Goal: Task Accomplishment & Management: Use online tool/utility

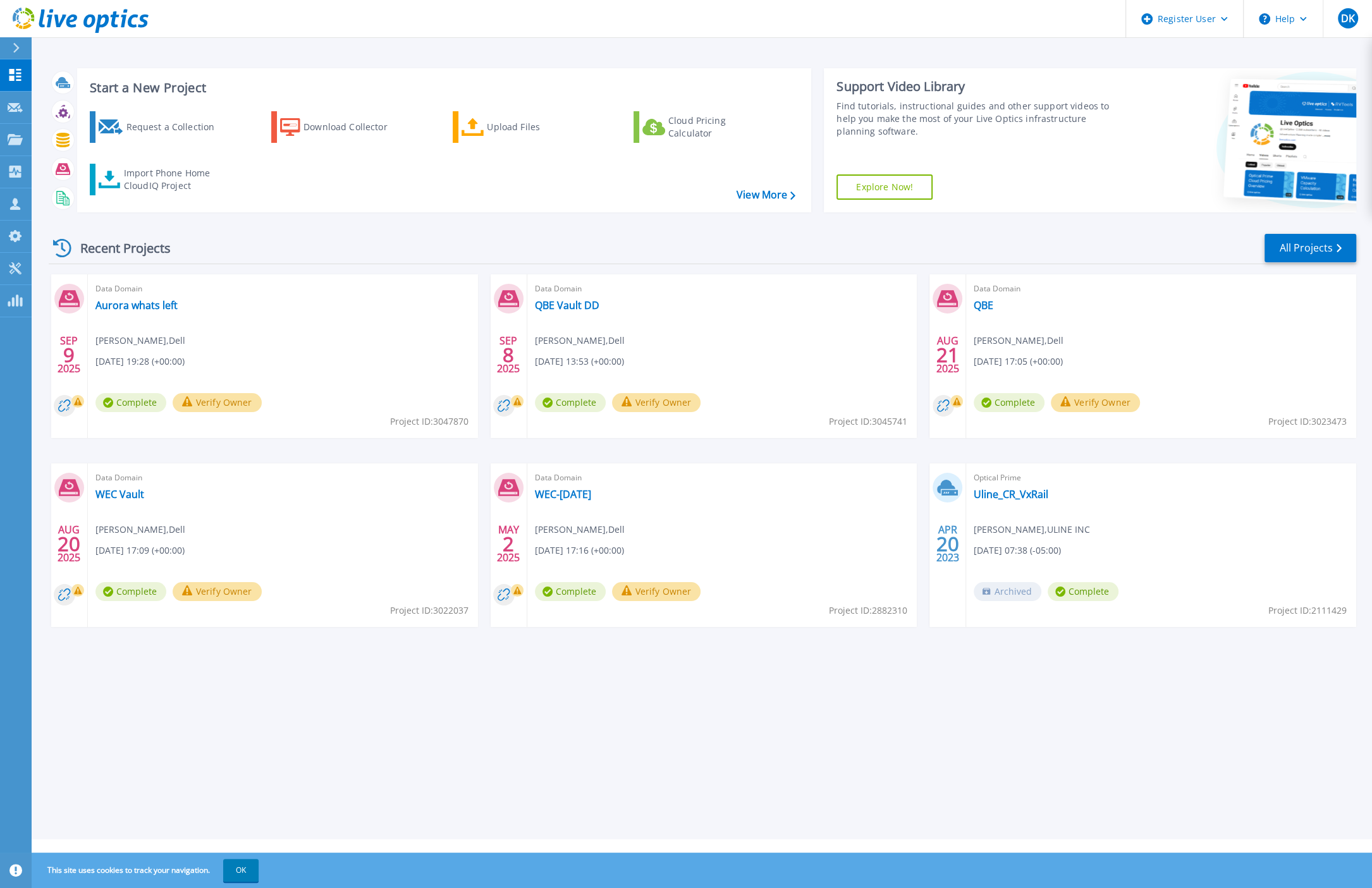
click at [477, 745] on div "Start a New Project Request a Collection Download Collector Upload Files Cloud …" at bounding box center [701, 420] width 1340 height 839
click at [151, 168] on div "Import Phone Home CloudIQ Project" at bounding box center [172, 179] width 99 height 25
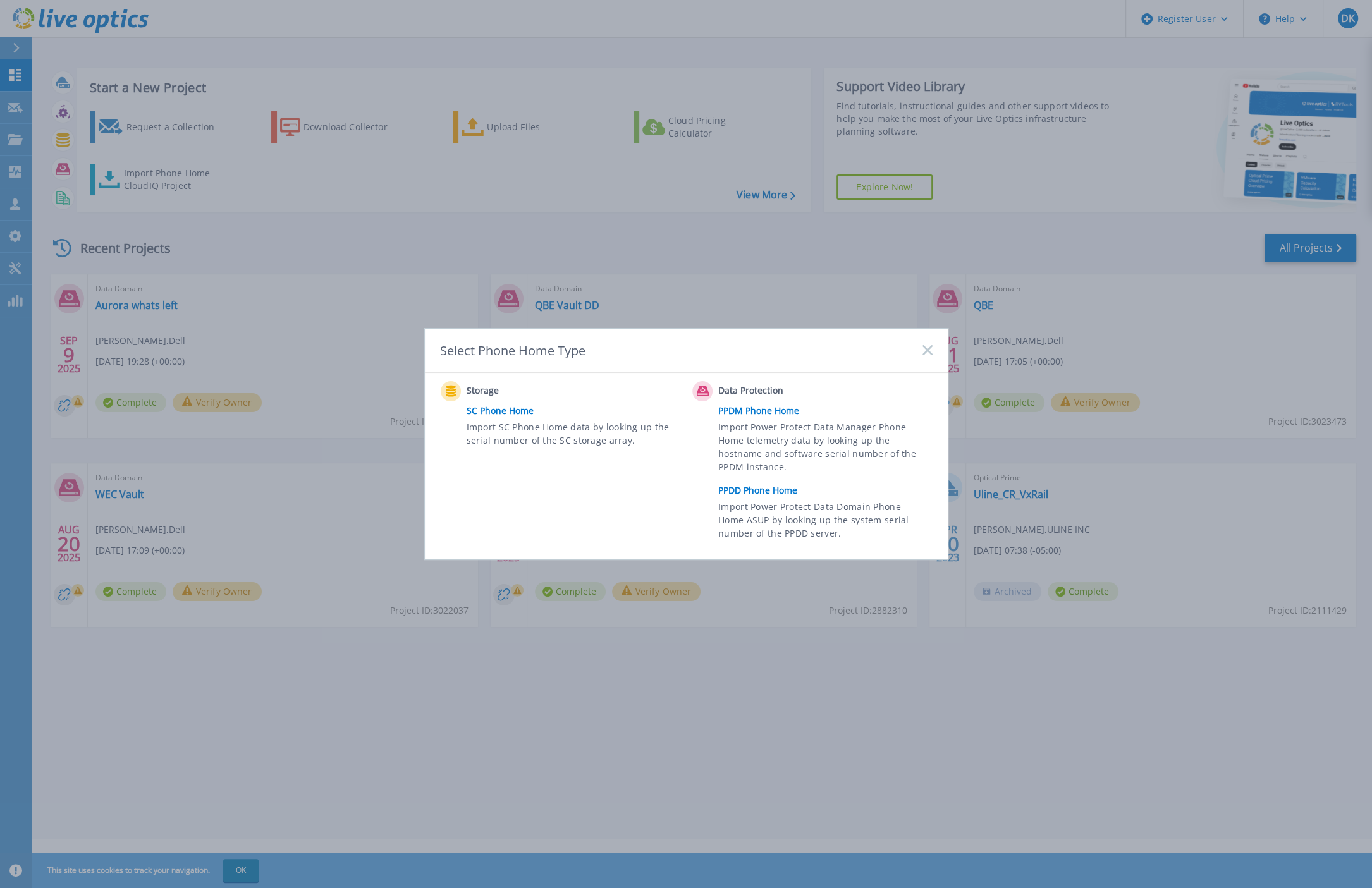
click at [753, 486] on link "PPDD Phone Home" at bounding box center [828, 490] width 220 height 19
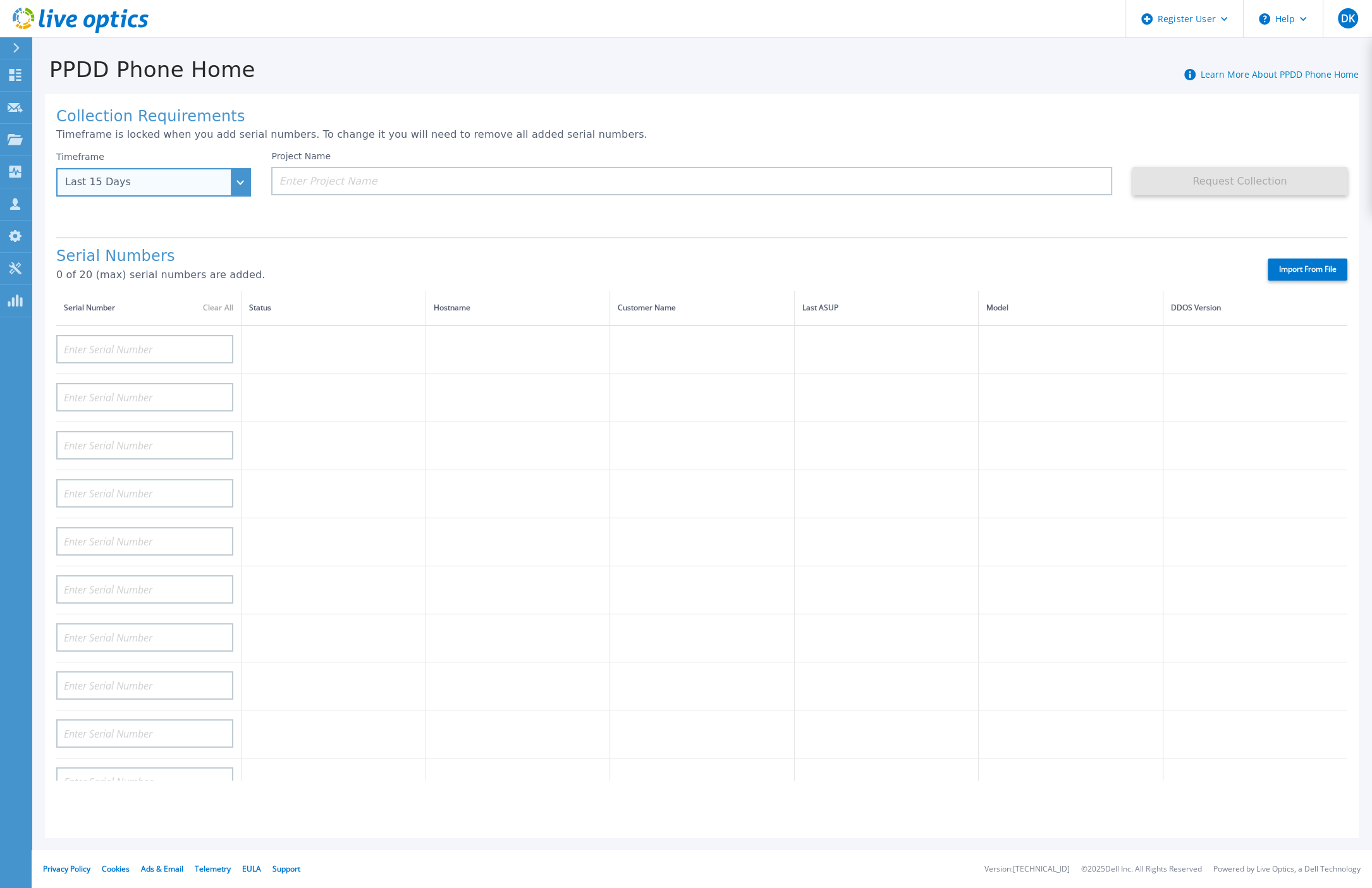
click at [236, 181] on div "Last 15 Days" at bounding box center [153, 182] width 194 height 29
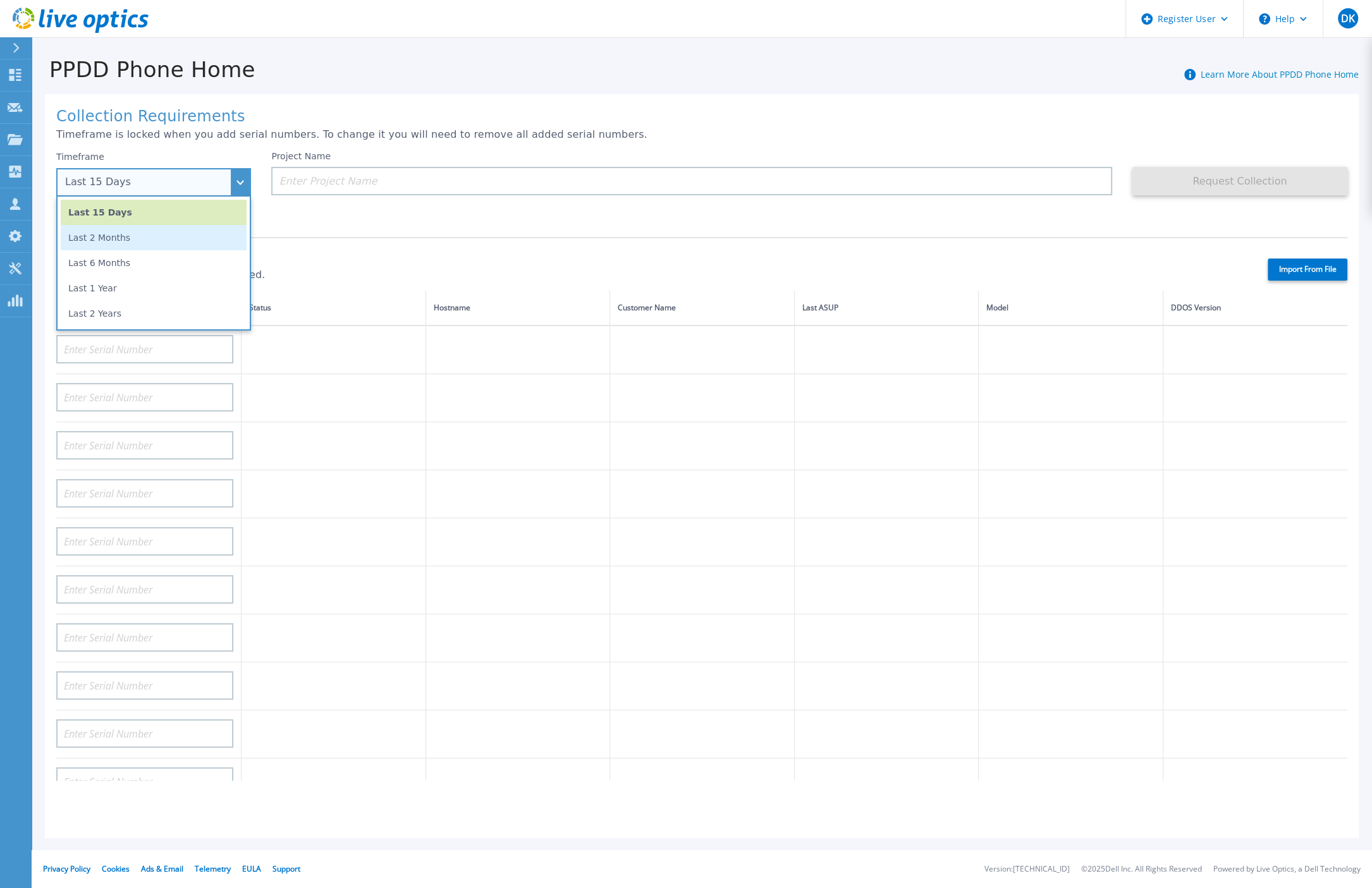
click at [117, 237] on li "Last 2 Months" at bounding box center [153, 238] width 186 height 25
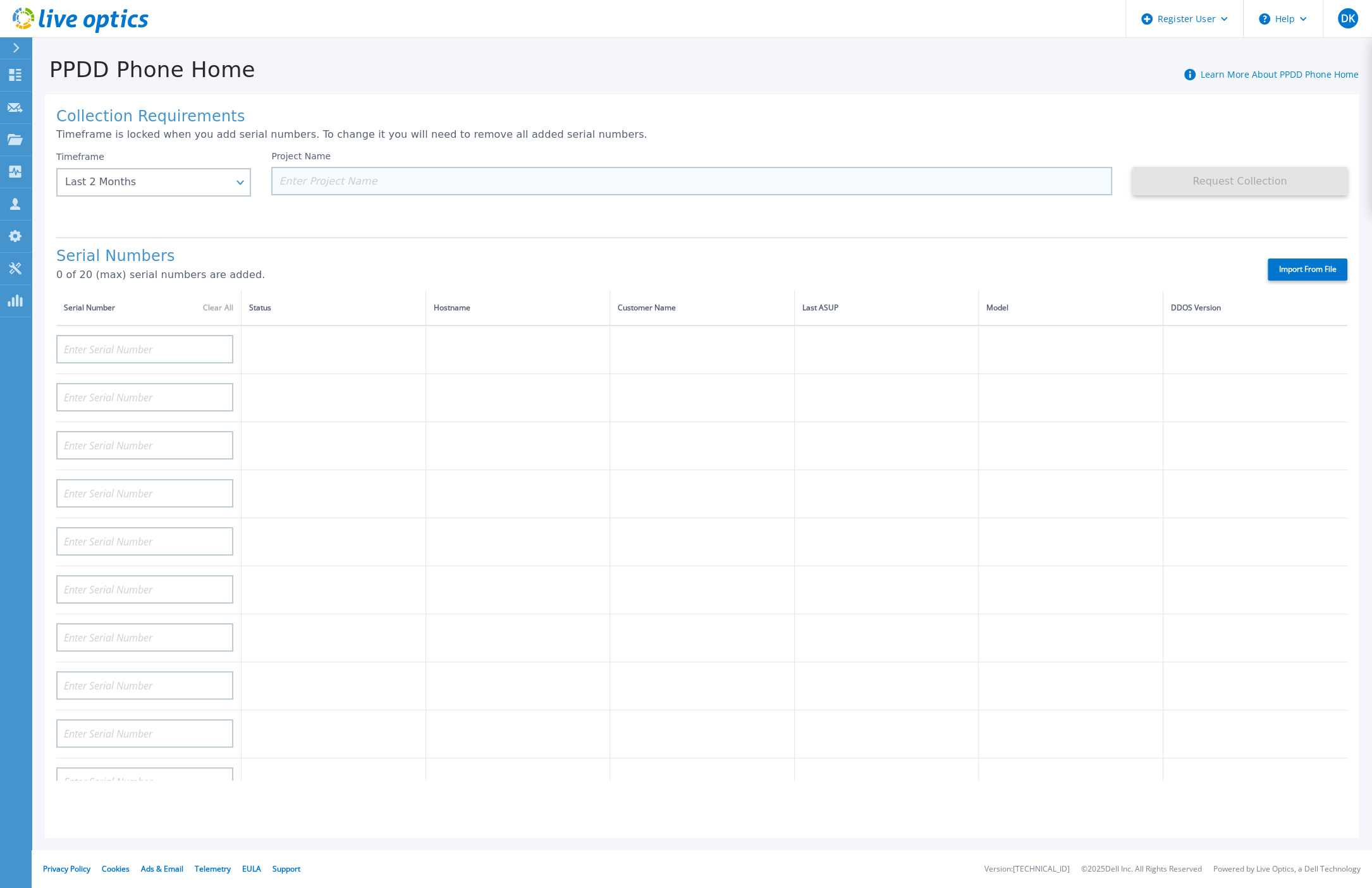
click at [332, 180] on input at bounding box center [691, 181] width 840 height 29
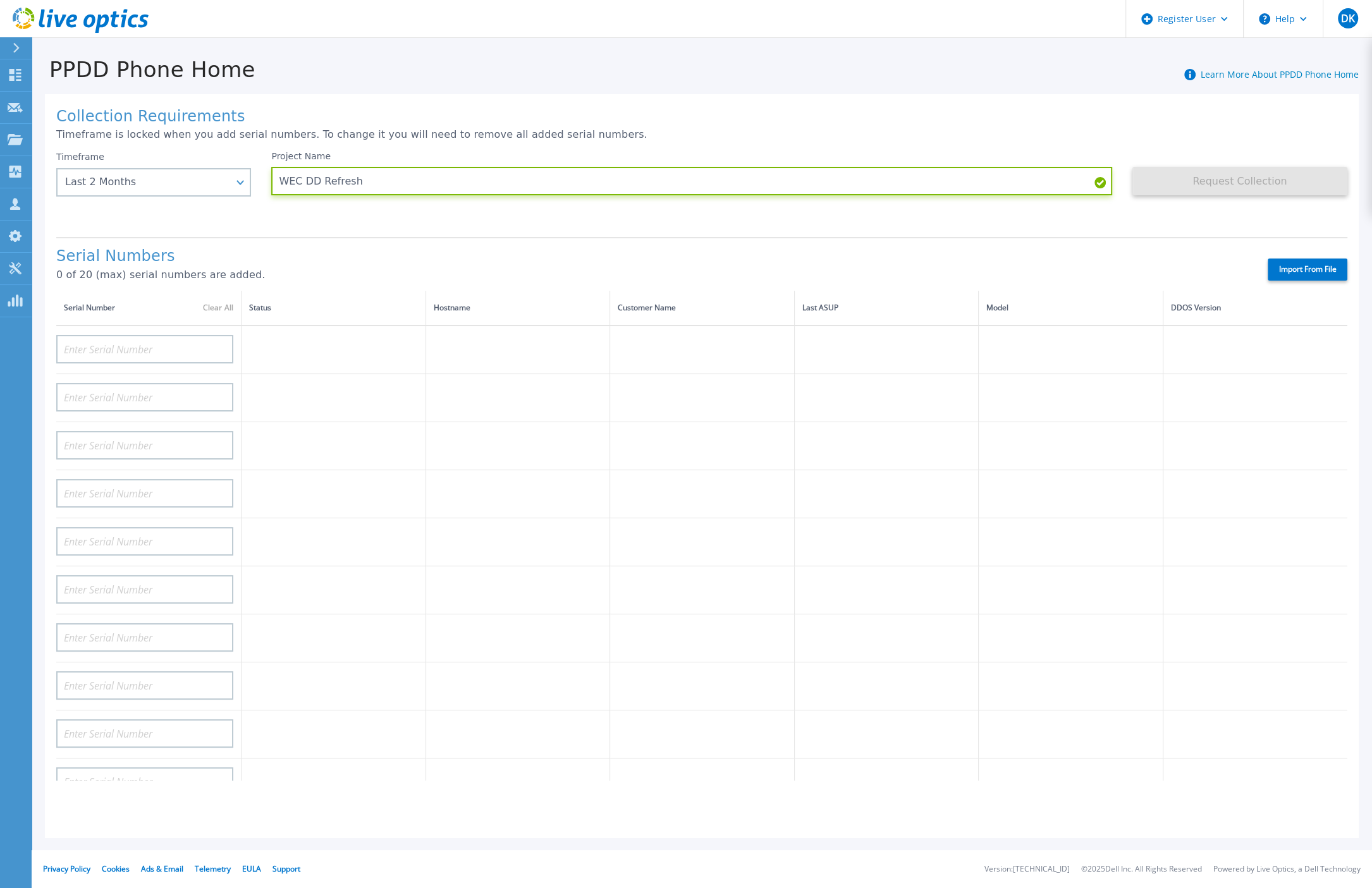
type input "WEC DD Refresh"
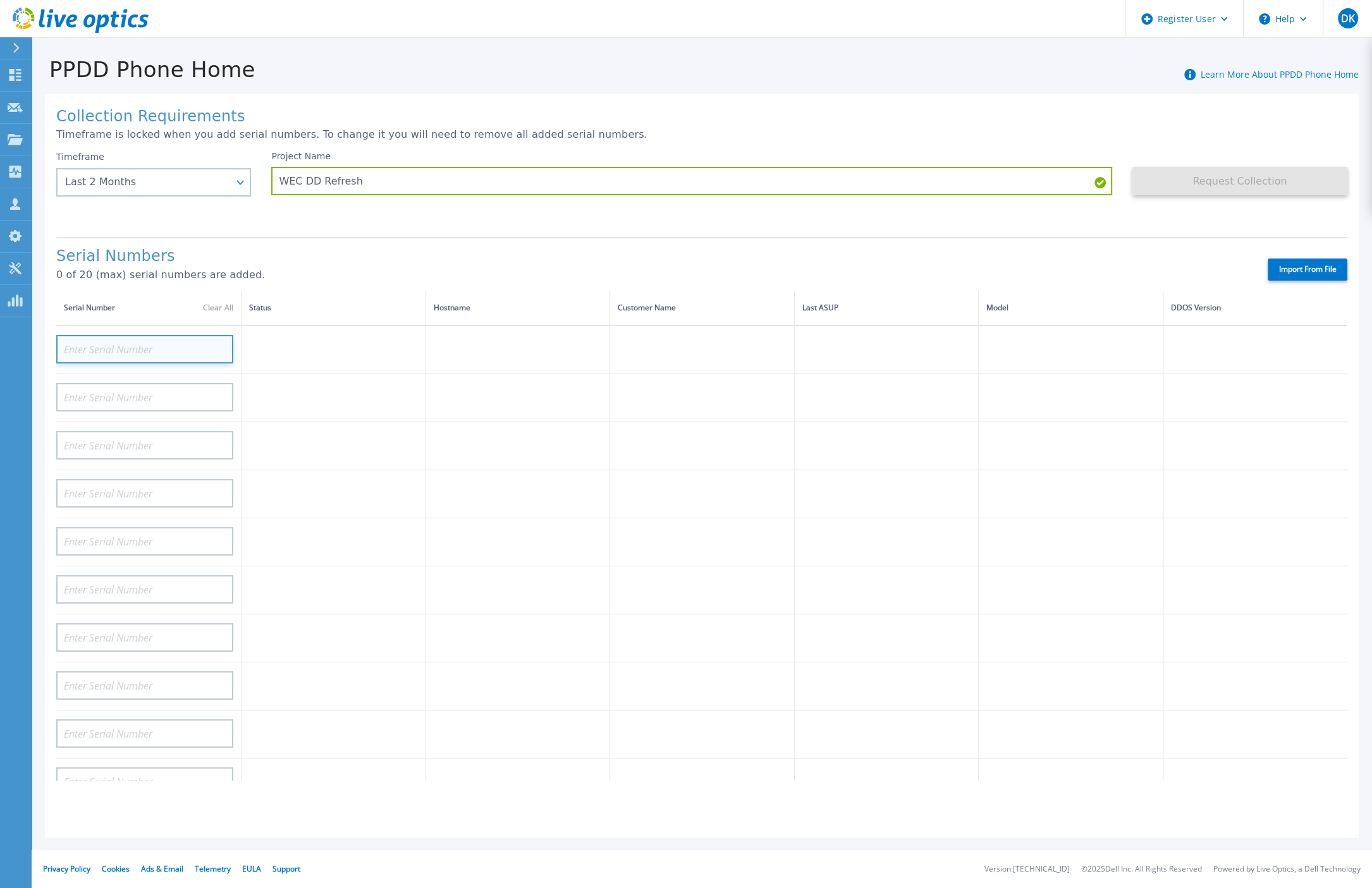
click at [110, 339] on input at bounding box center [145, 350] width 177 height 29
paste input "APM00214111680"
type input "APM00214111680"
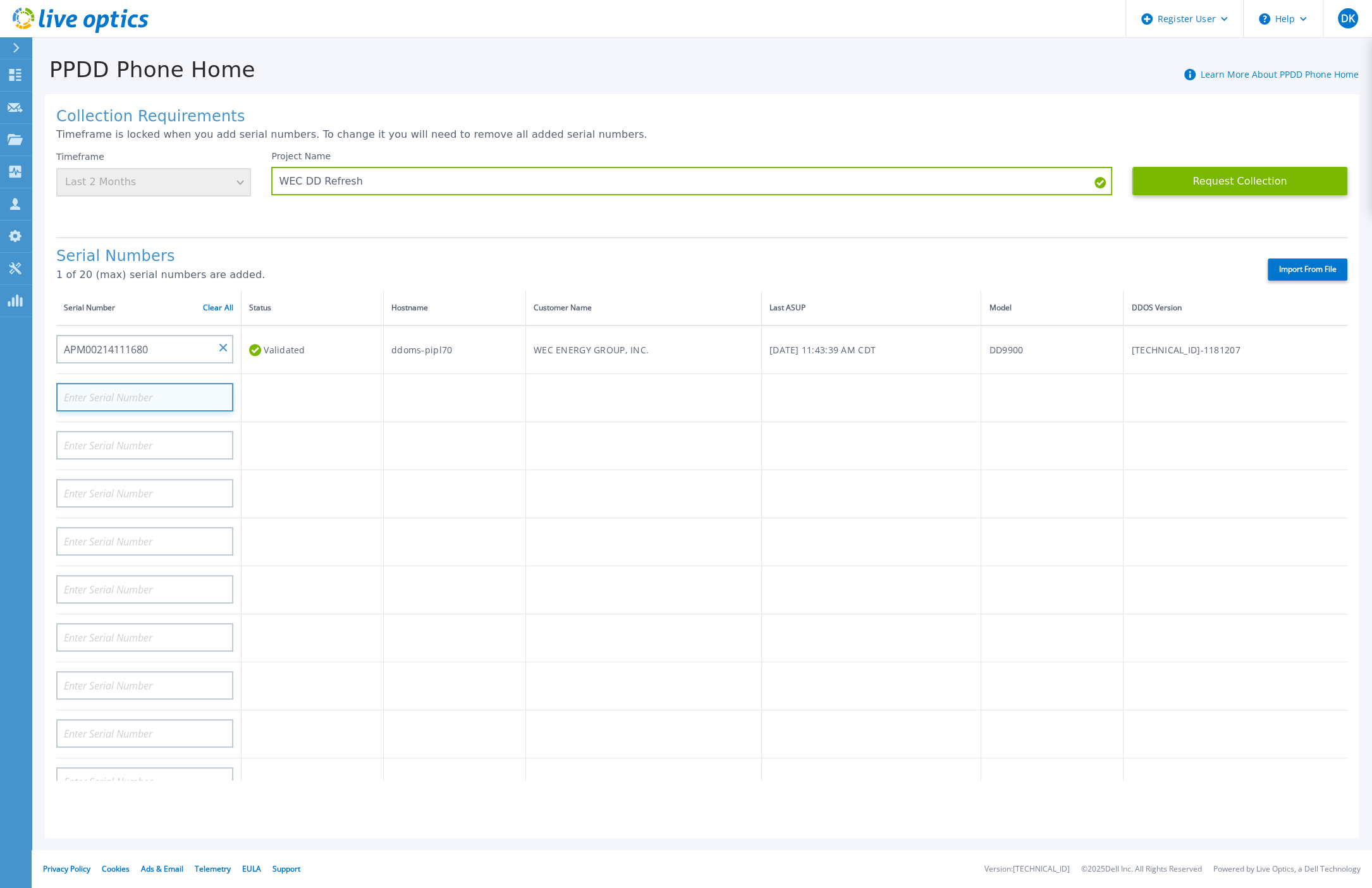
click at [75, 389] on input at bounding box center [145, 398] width 177 height 29
paste input "APM00213913117"
type input "APM00213913117"
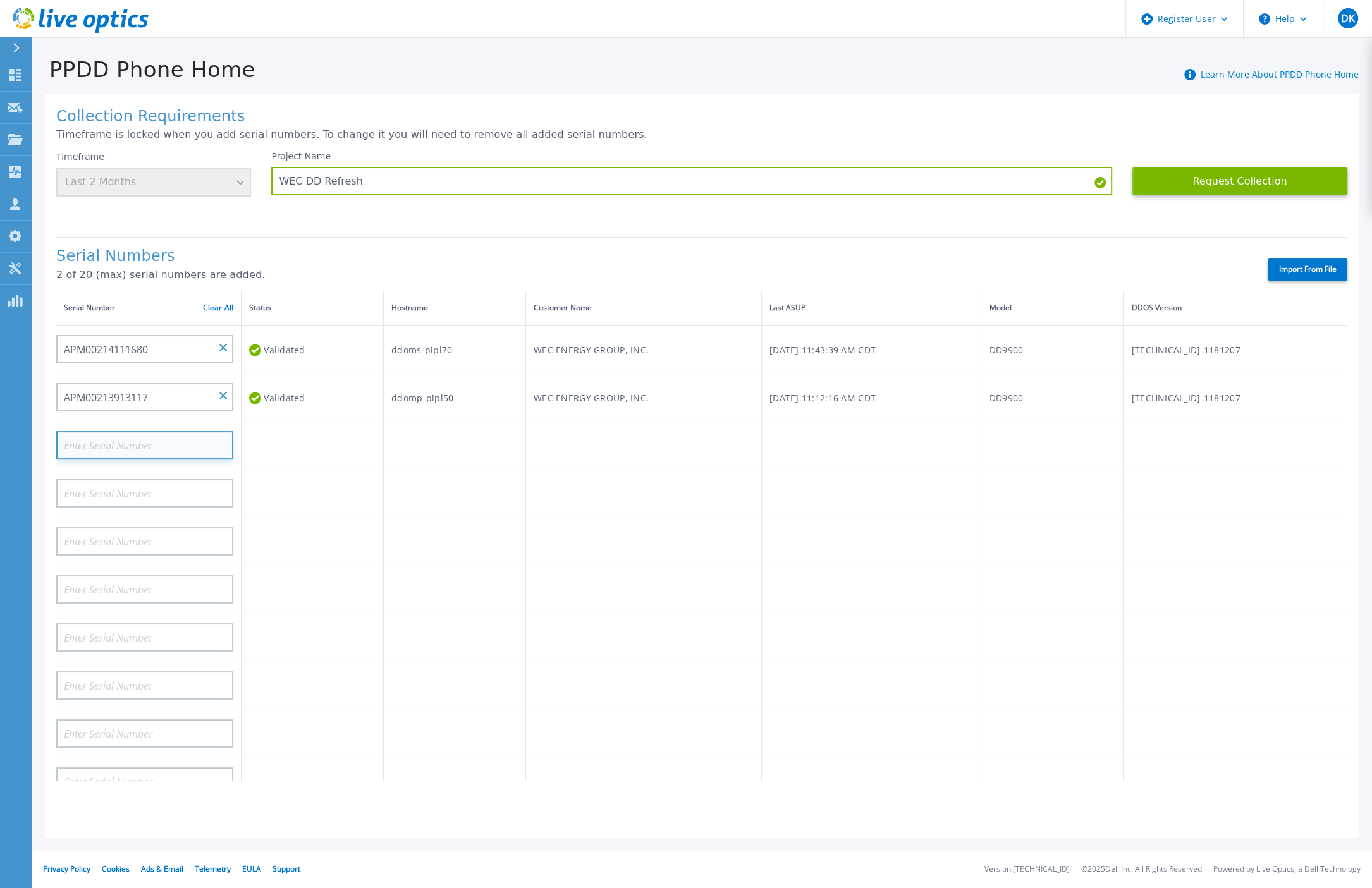
click at [126, 431] on input at bounding box center [145, 445] width 177 height 29
paste input "APM00213209197"
type input "APM00213209197"
click at [553, 443] on td at bounding box center [643, 446] width 236 height 48
click at [1238, 182] on button "Request Collection" at bounding box center [1240, 181] width 215 height 29
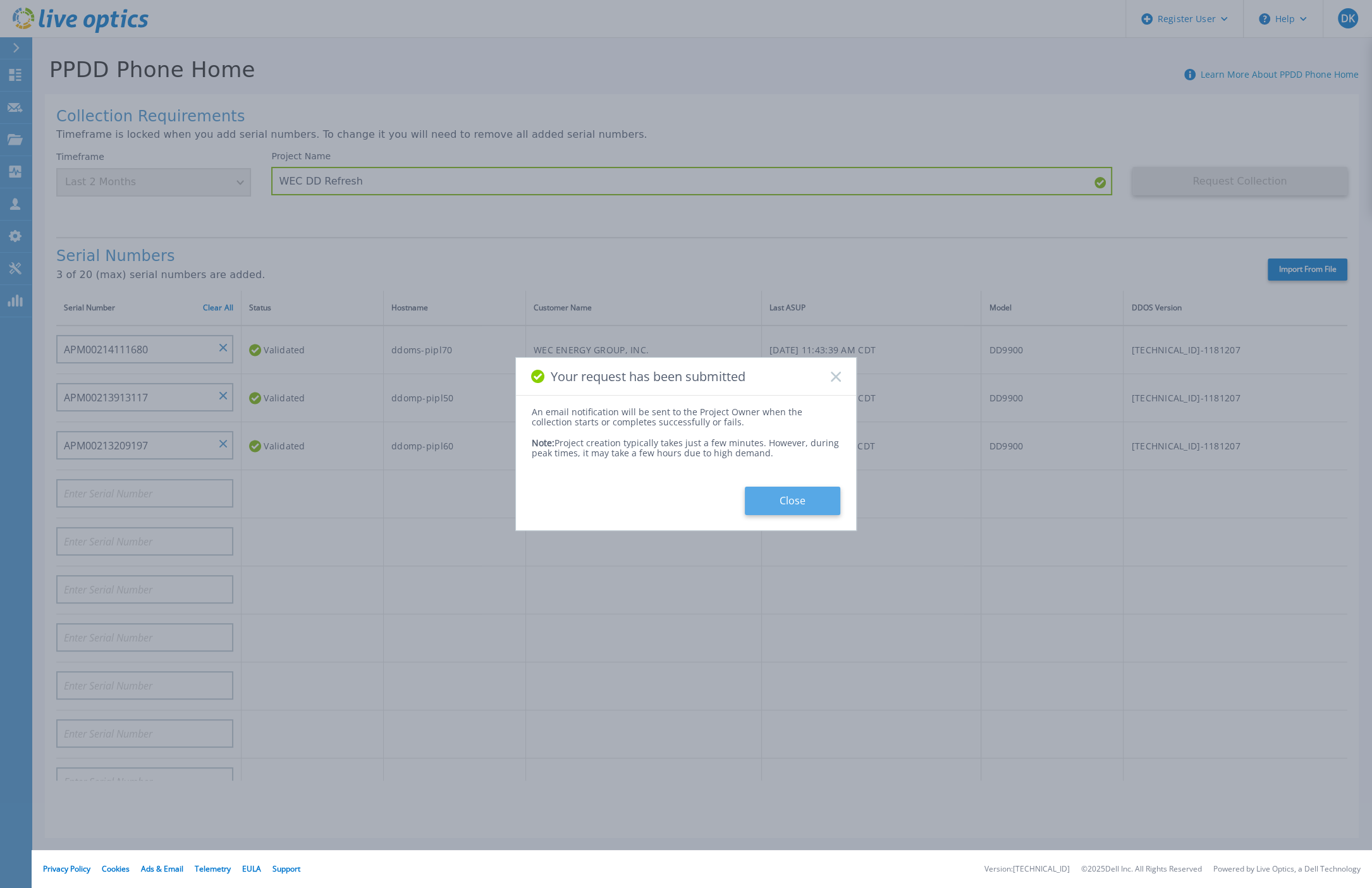
click at [790, 500] on button "Close" at bounding box center [792, 501] width 96 height 29
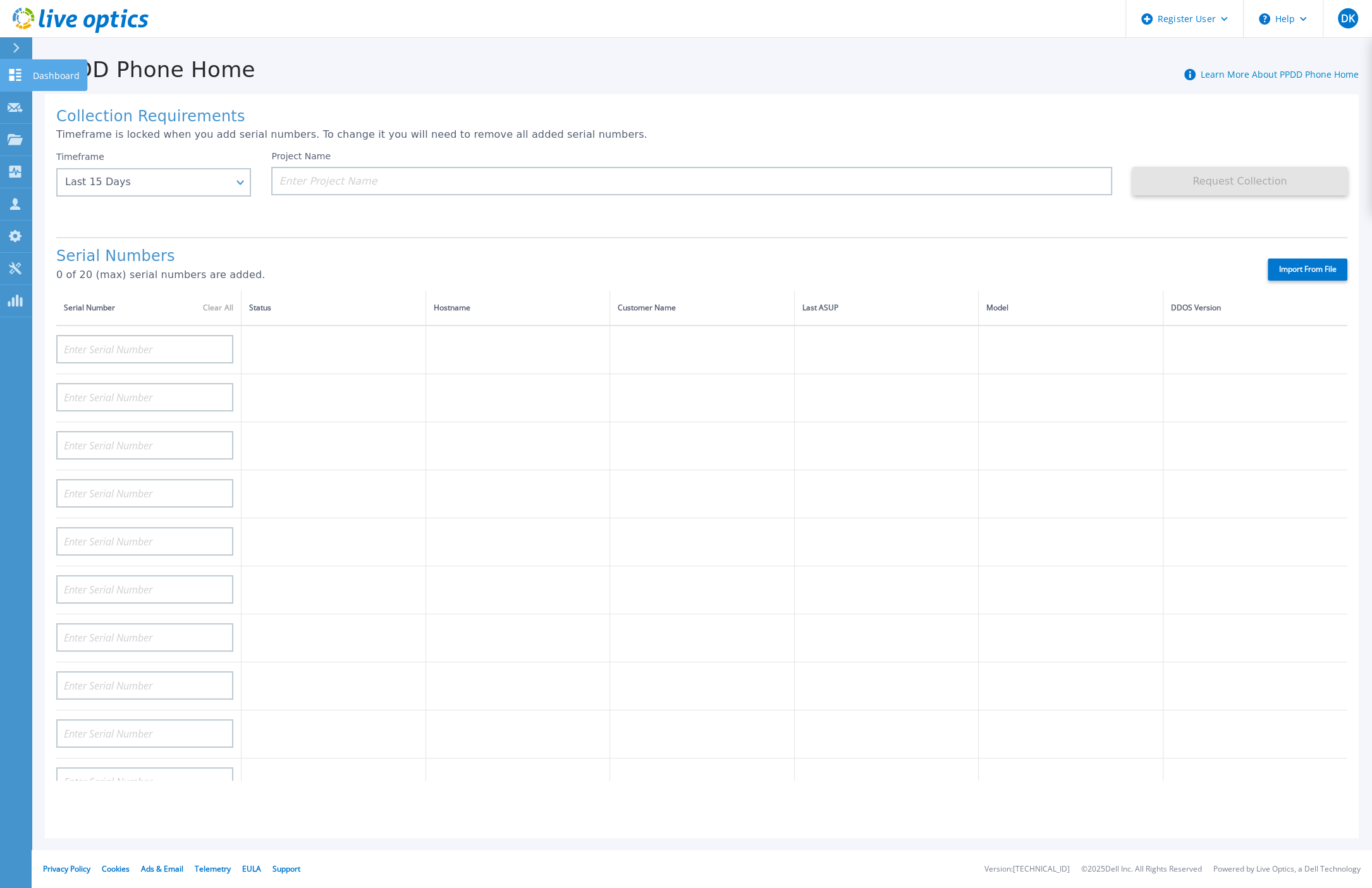
click at [19, 79] on icon at bounding box center [15, 75] width 12 height 12
